Goal: Task Accomplishment & Management: Manage account settings

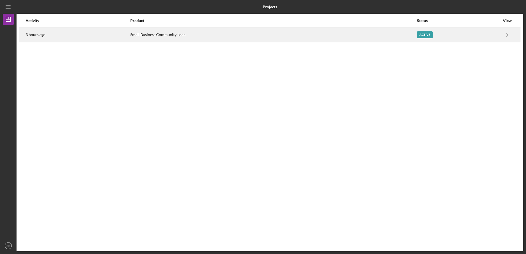
click at [467, 30] on div "Active" at bounding box center [458, 35] width 83 height 14
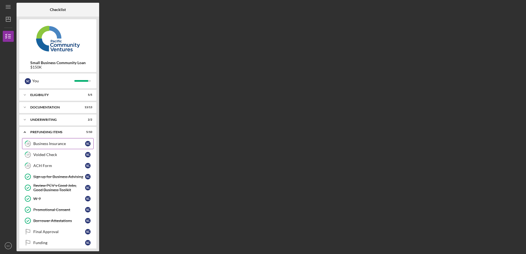
click at [53, 146] on div "Business Insurance" at bounding box center [59, 144] width 52 height 4
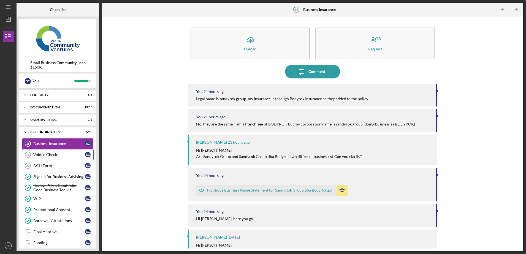
click at [55, 158] on link "19 Voided Check S C" at bounding box center [58, 154] width 72 height 11
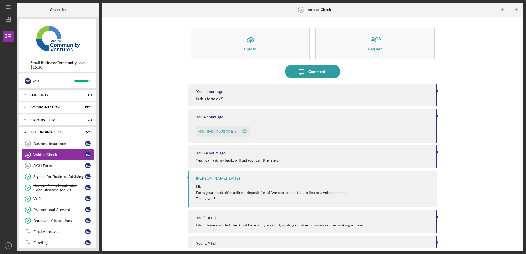
click at [55, 158] on link "19 Voided Check S C" at bounding box center [58, 154] width 72 height 11
click at [58, 164] on div "ACH Form" at bounding box center [59, 166] width 52 height 4
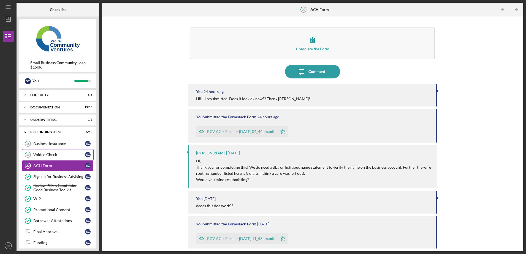
click at [56, 153] on div "Voided Check" at bounding box center [59, 155] width 52 height 4
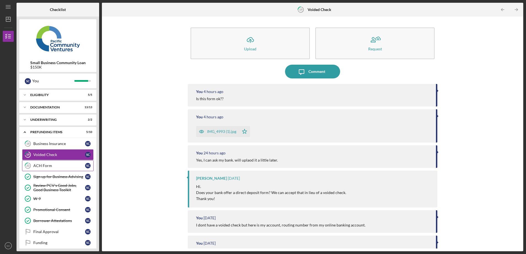
click at [47, 164] on div "ACH Form" at bounding box center [59, 166] width 52 height 4
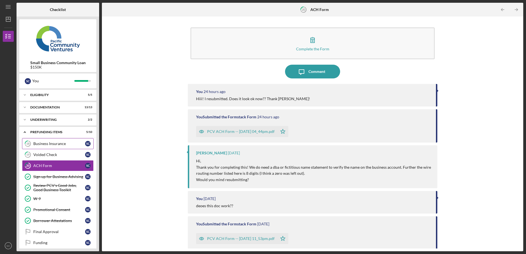
click at [47, 147] on link "18 Business Insurance S C" at bounding box center [58, 143] width 72 height 11
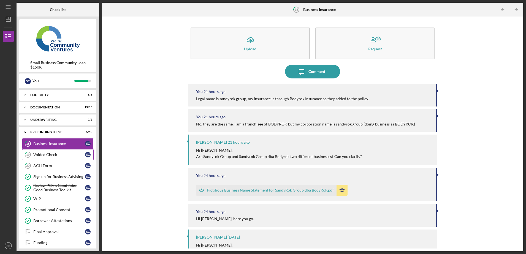
click at [49, 158] on link "19 Voided Check S C" at bounding box center [58, 154] width 72 height 11
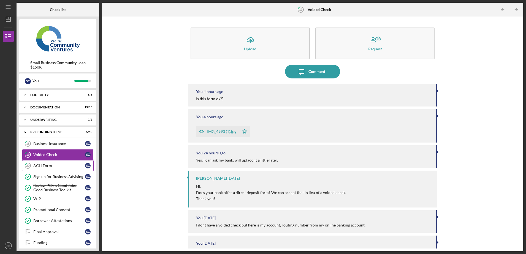
click at [52, 166] on div "ACH Form" at bounding box center [59, 166] width 52 height 4
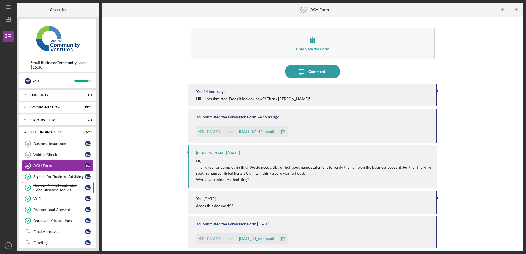
click at [56, 189] on div "Review PCV's Good Jobs, Good Business Toolkit" at bounding box center [59, 188] width 52 height 9
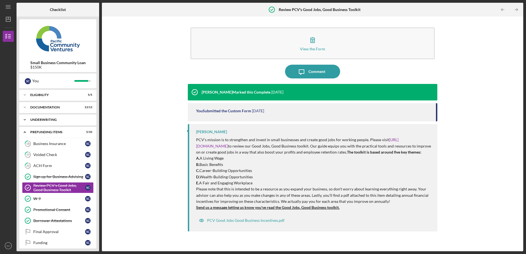
click at [57, 120] on div "Underwriting" at bounding box center [59, 119] width 59 height 3
click at [68, 153] on div "Voided Check" at bounding box center [59, 155] width 52 height 4
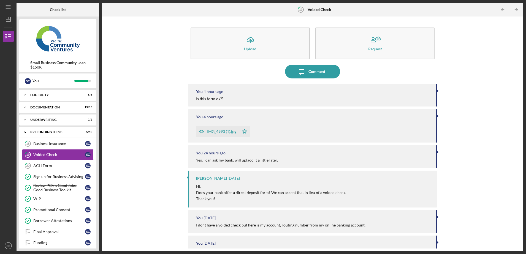
click at [224, 138] on div "You 4 hours ago IMG_4993 (1).jpg Icon/Star" at bounding box center [313, 125] width 250 height 33
click at [218, 132] on div "IMG_4993 (1).jpg" at bounding box center [221, 132] width 29 height 4
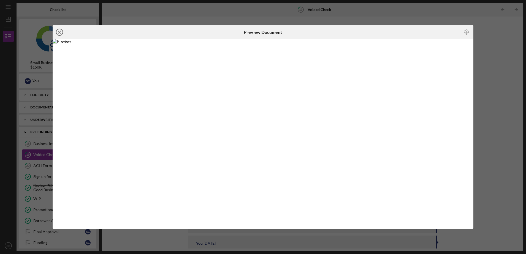
click at [58, 33] on icon "Icon/Close" at bounding box center [60, 32] width 14 height 14
